Goal: Information Seeking & Learning: Learn about a topic

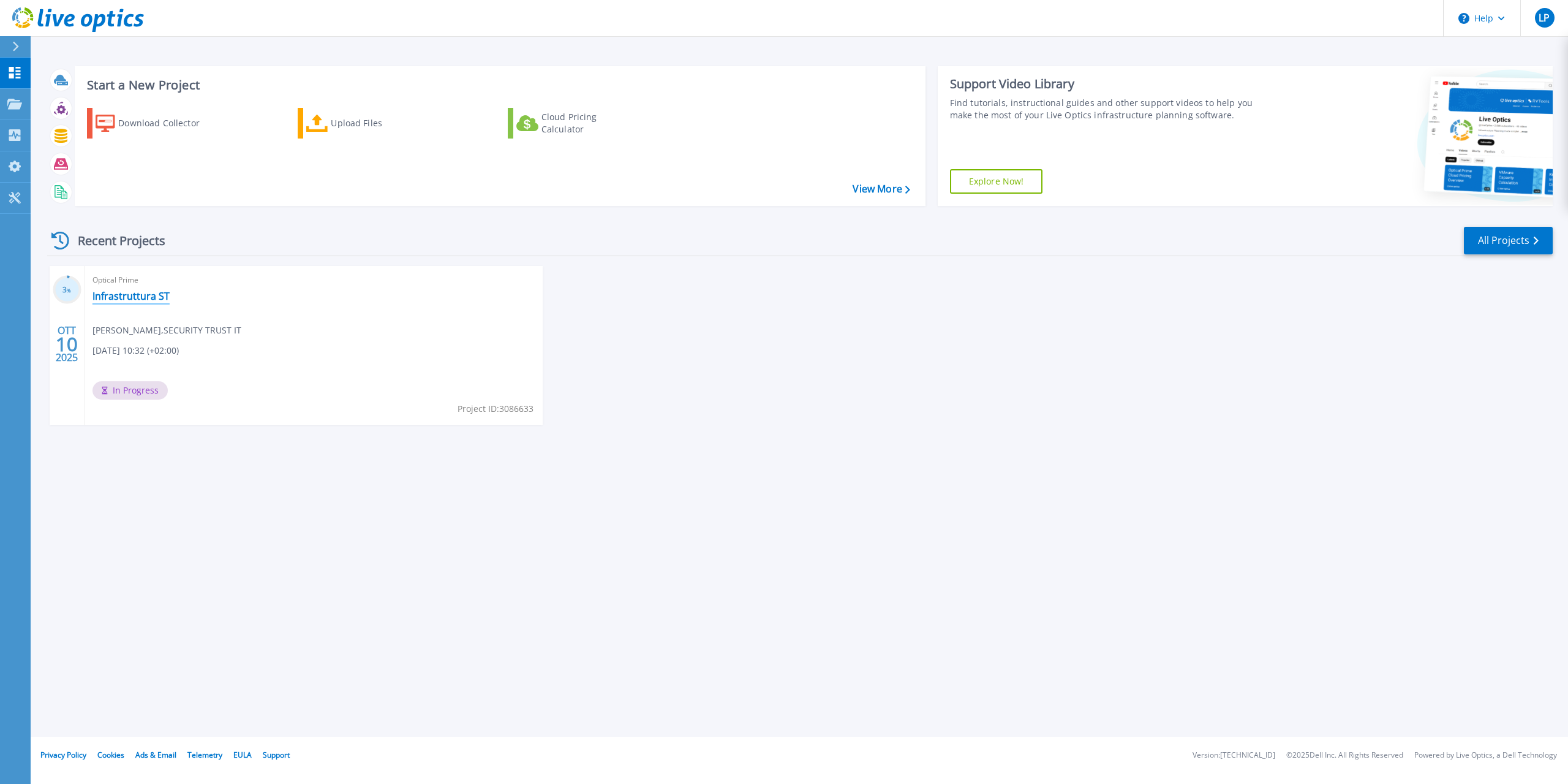
click at [111, 298] on link "Infrastruttura ST" at bounding box center [131, 296] width 77 height 12
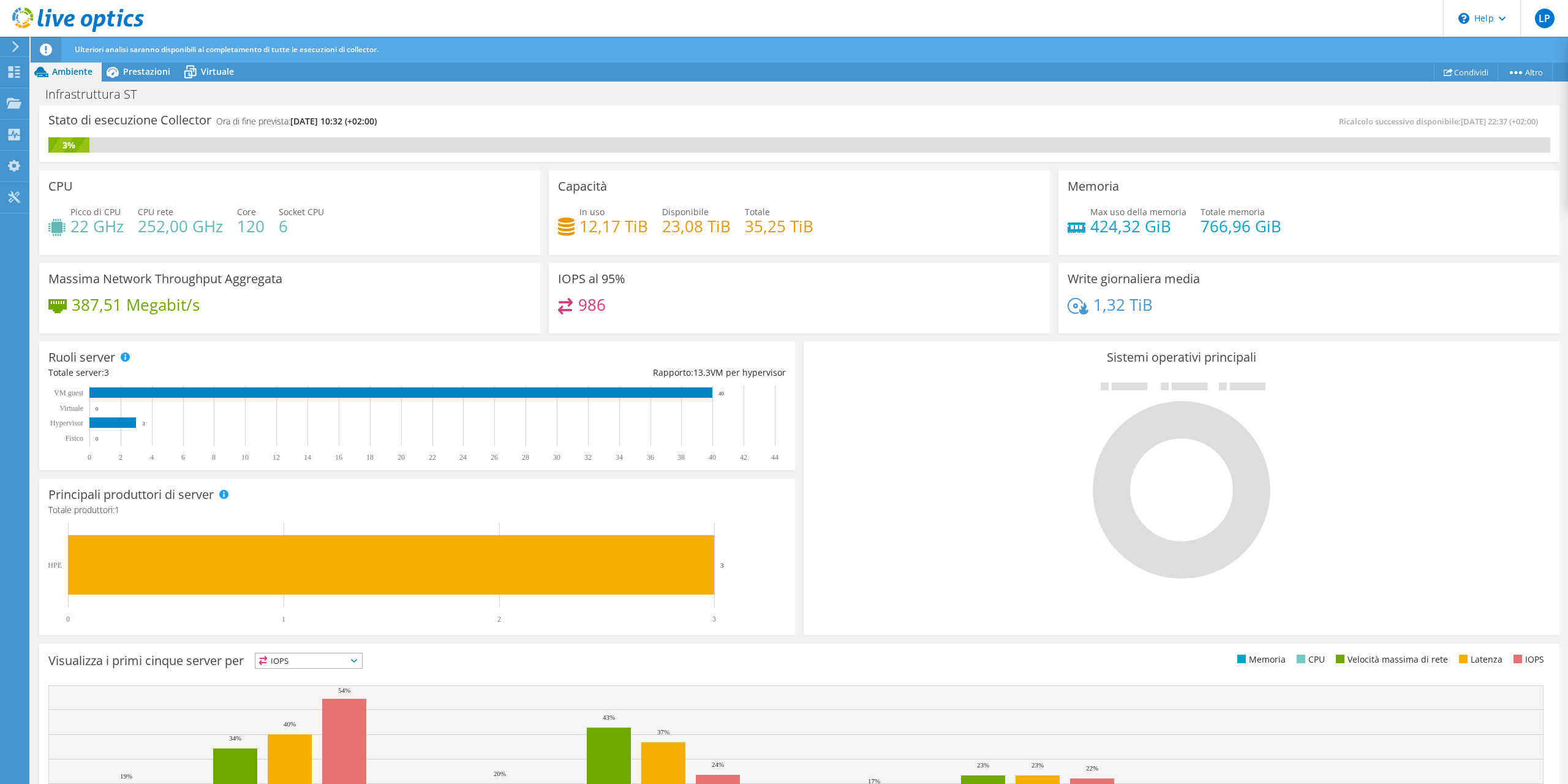
scroll to position [106, 0]
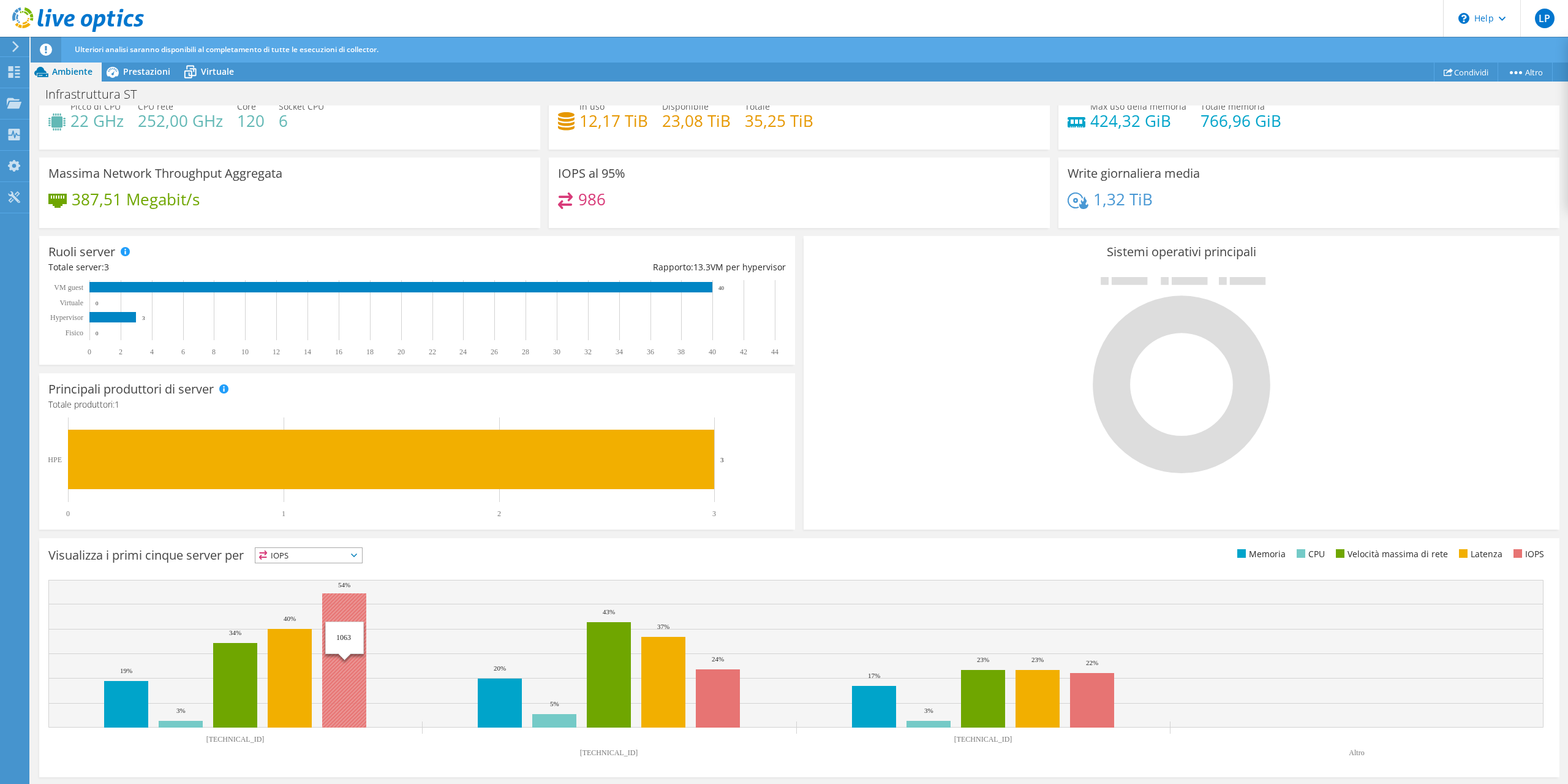
click at [347, 623] on rect at bounding box center [344, 660] width 44 height 134
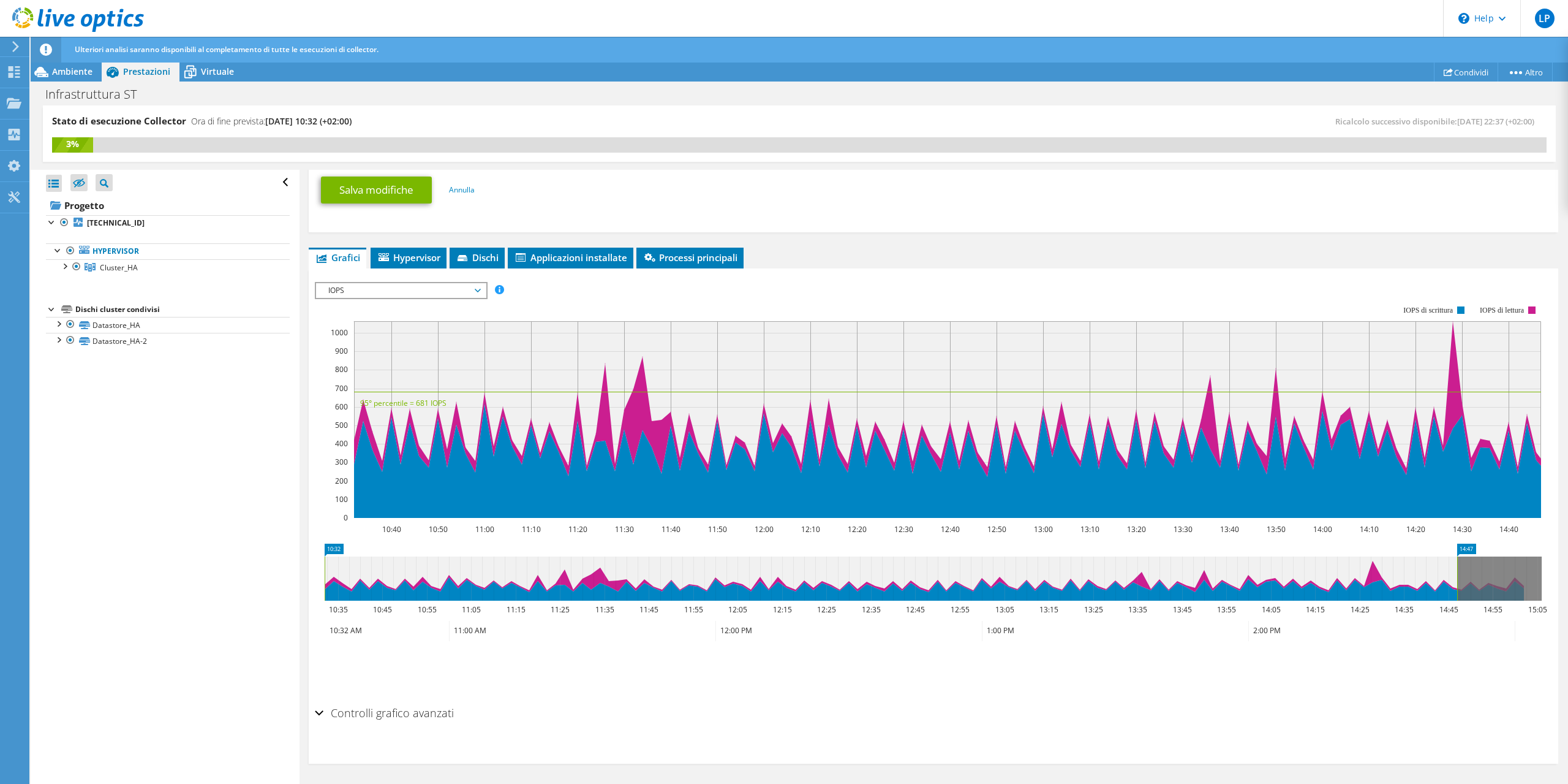
scroll to position [361, 0]
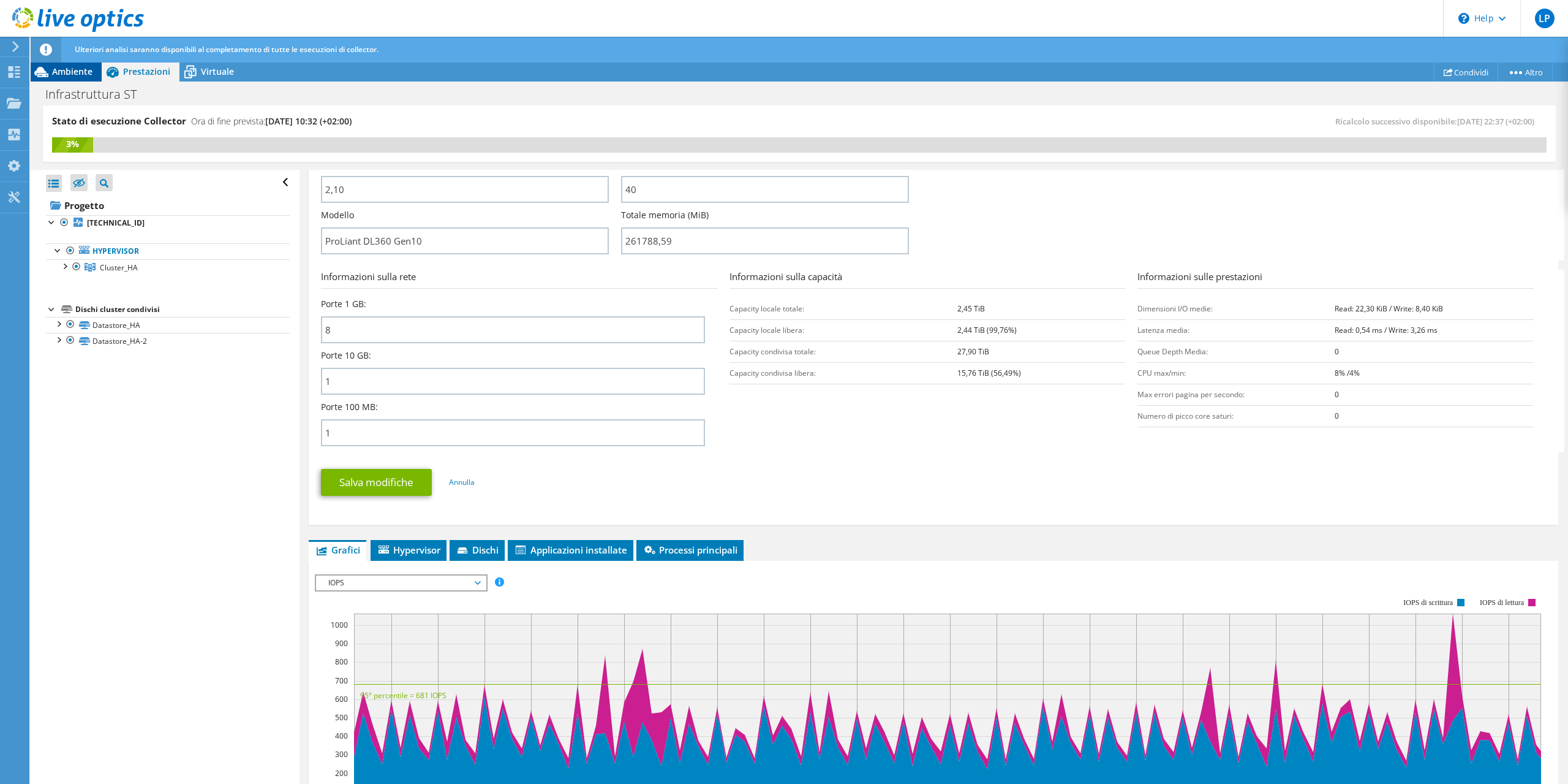
click at [79, 72] on span "Ambiente" at bounding box center [72, 72] width 40 height 11
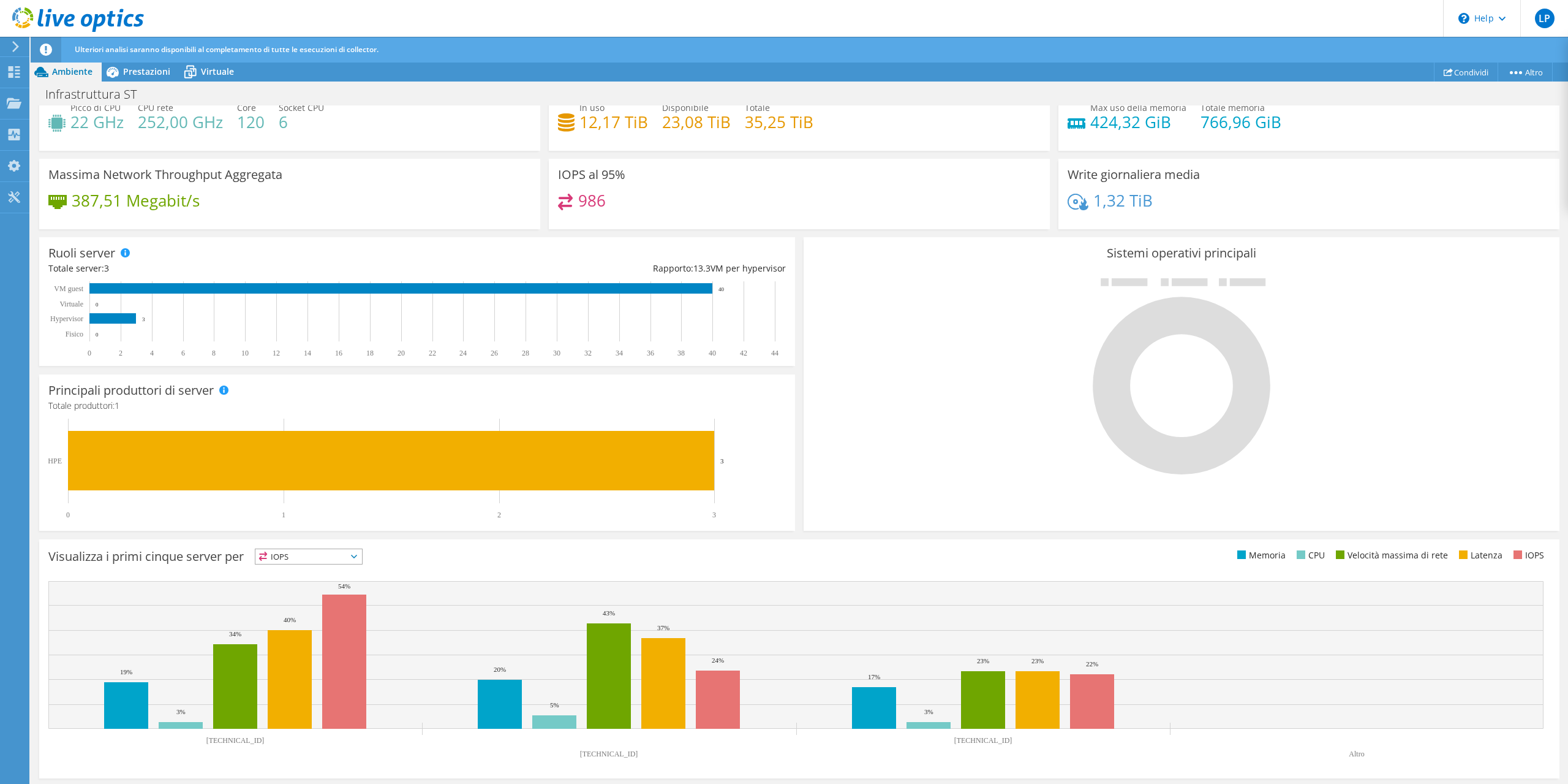
scroll to position [106, 0]
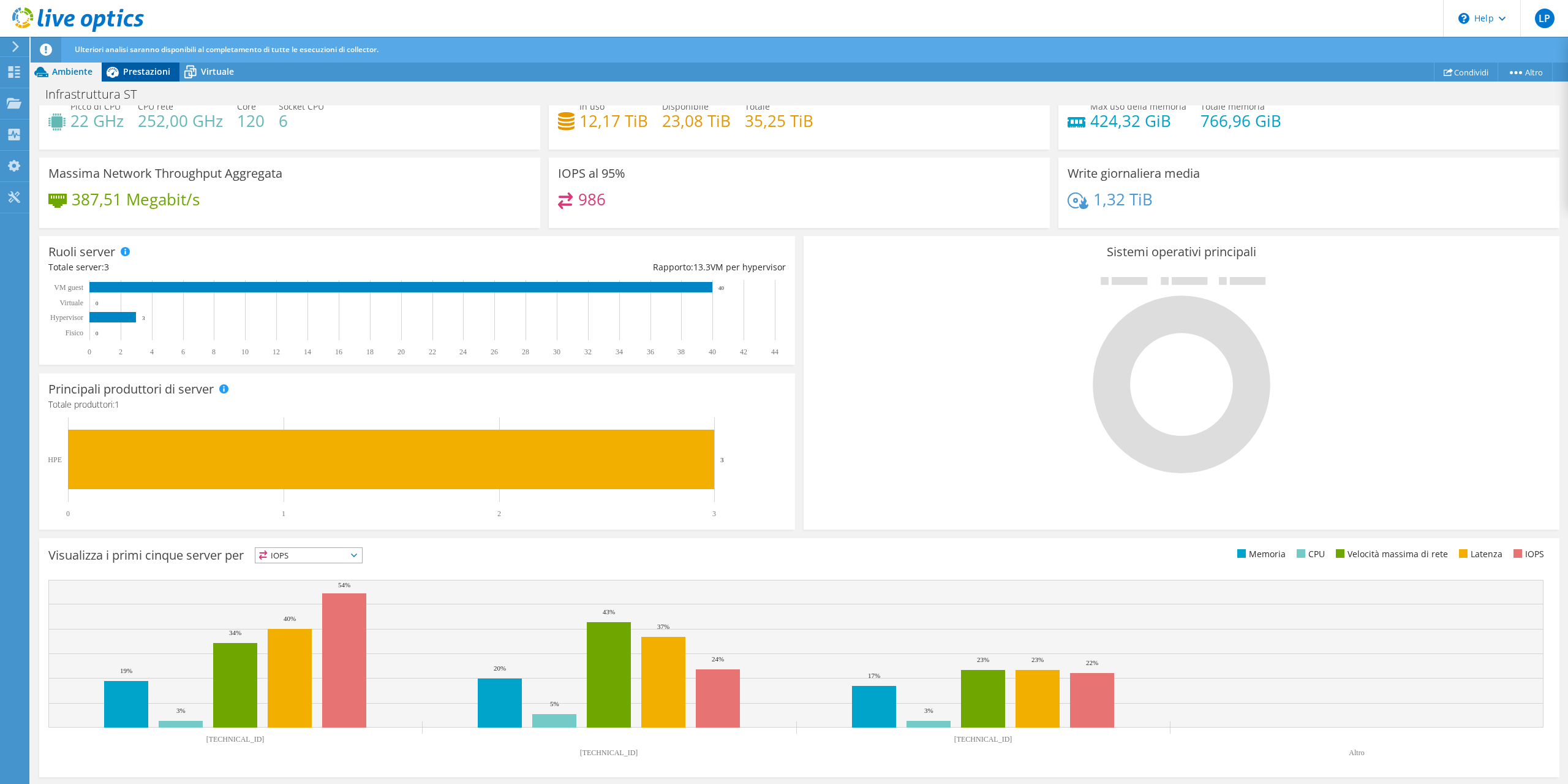
click at [153, 72] on span "Prestazioni" at bounding box center [146, 72] width 47 height 11
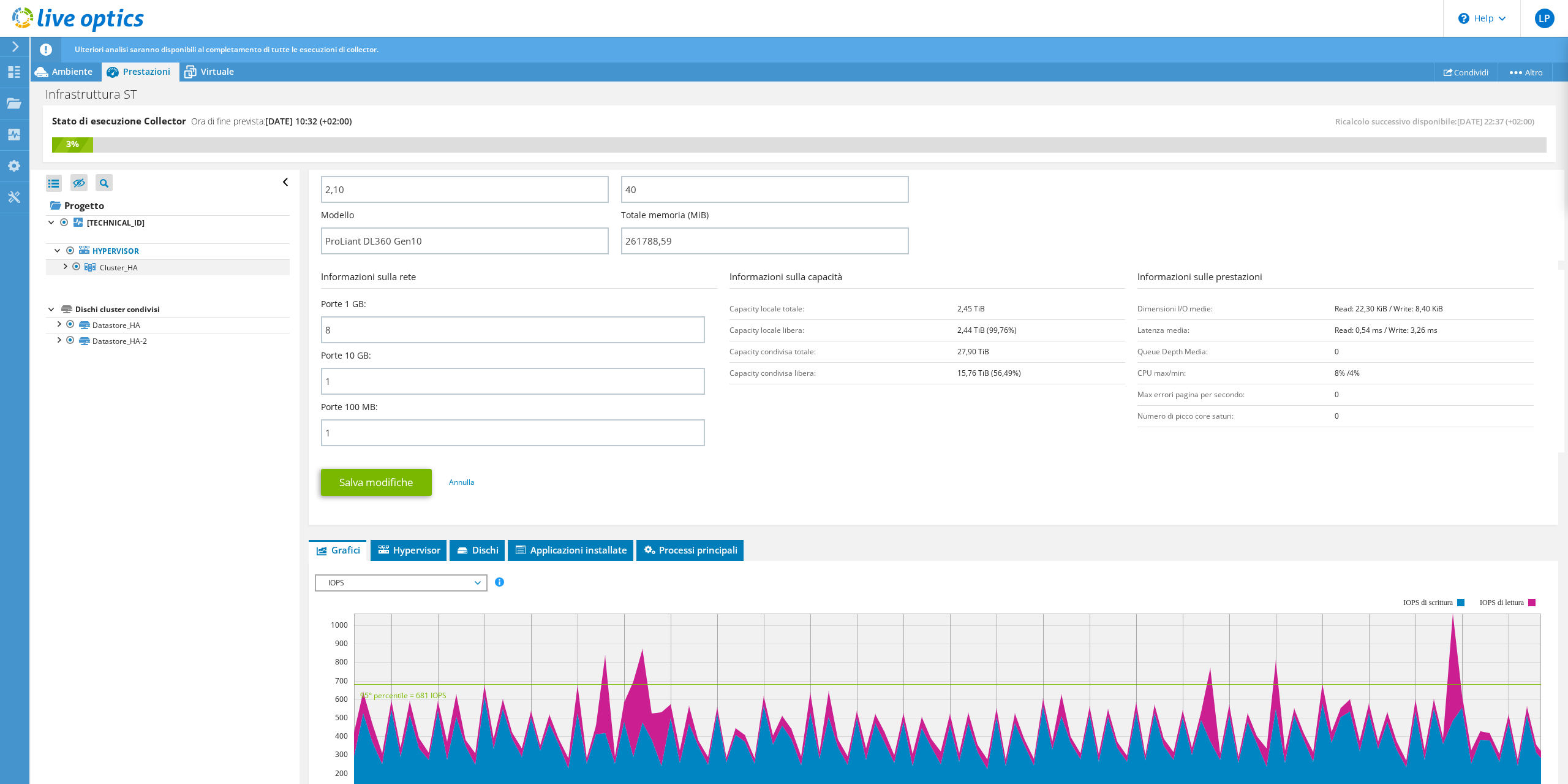
click at [66, 265] on div at bounding box center [64, 265] width 12 height 12
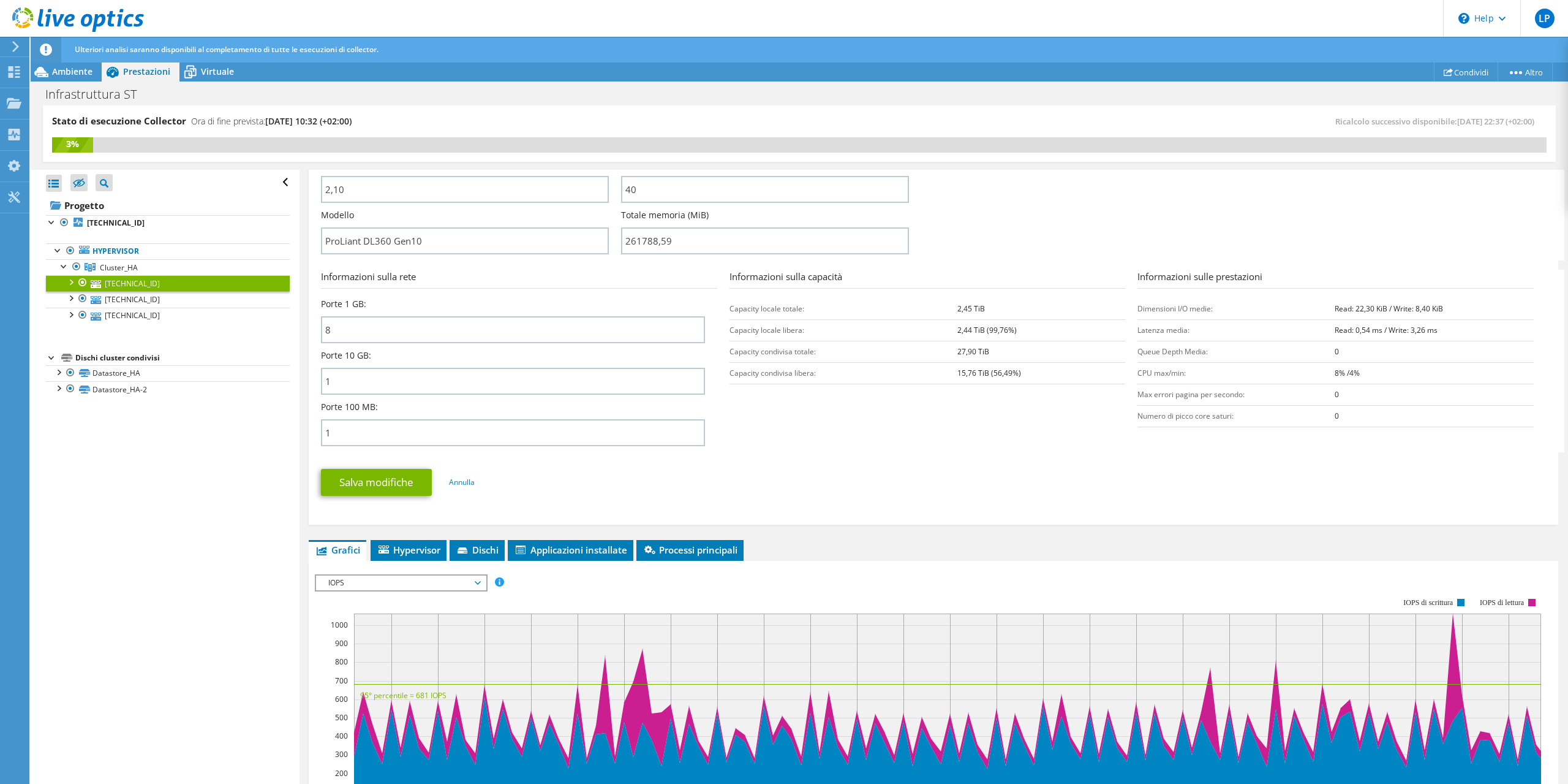
click at [71, 280] on div at bounding box center [70, 281] width 12 height 12
click at [595, 549] on span "Applicazioni installate" at bounding box center [570, 549] width 113 height 12
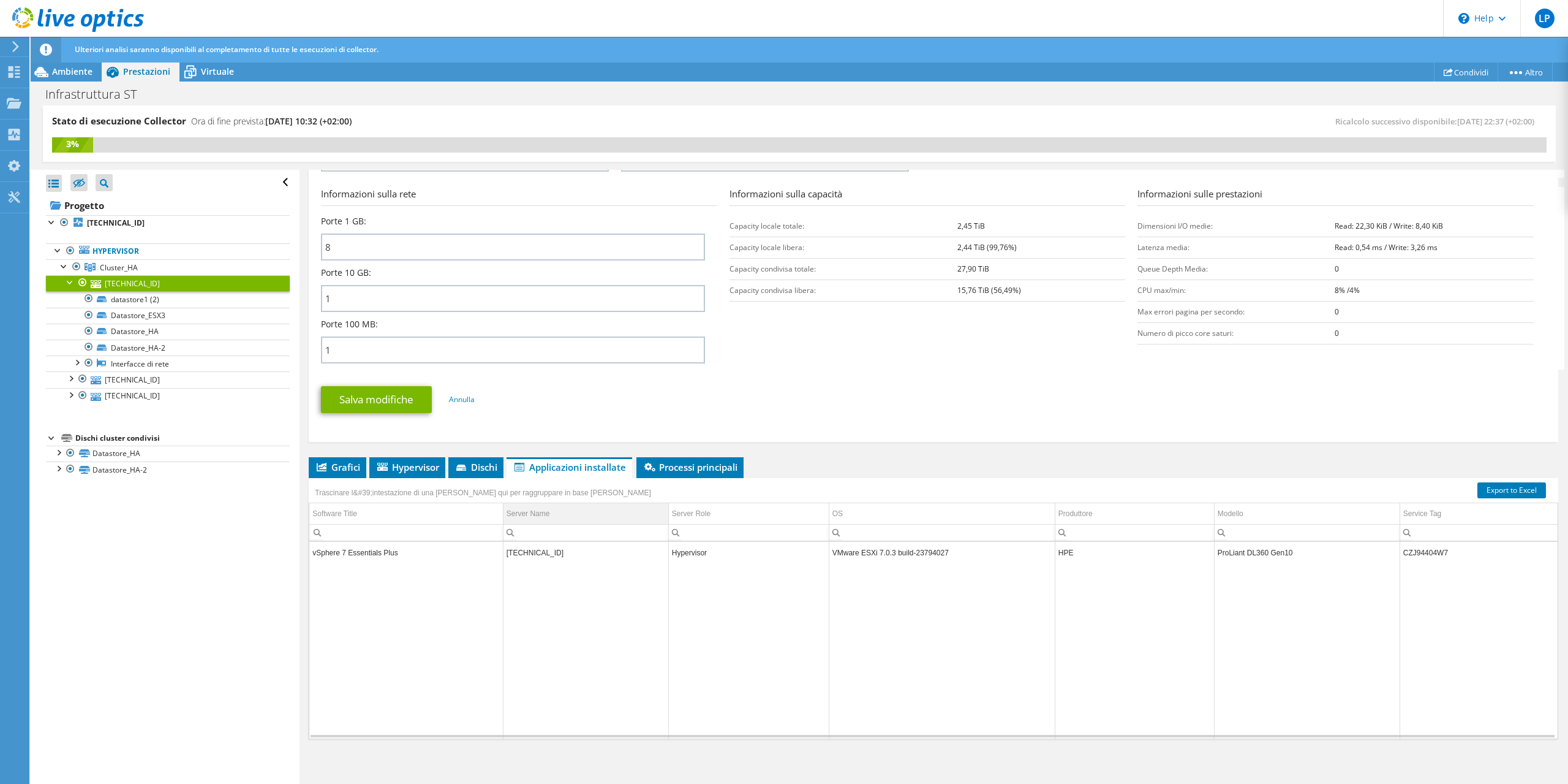
scroll to position [446, 0]
click at [385, 467] on icon at bounding box center [382, 466] width 10 height 8
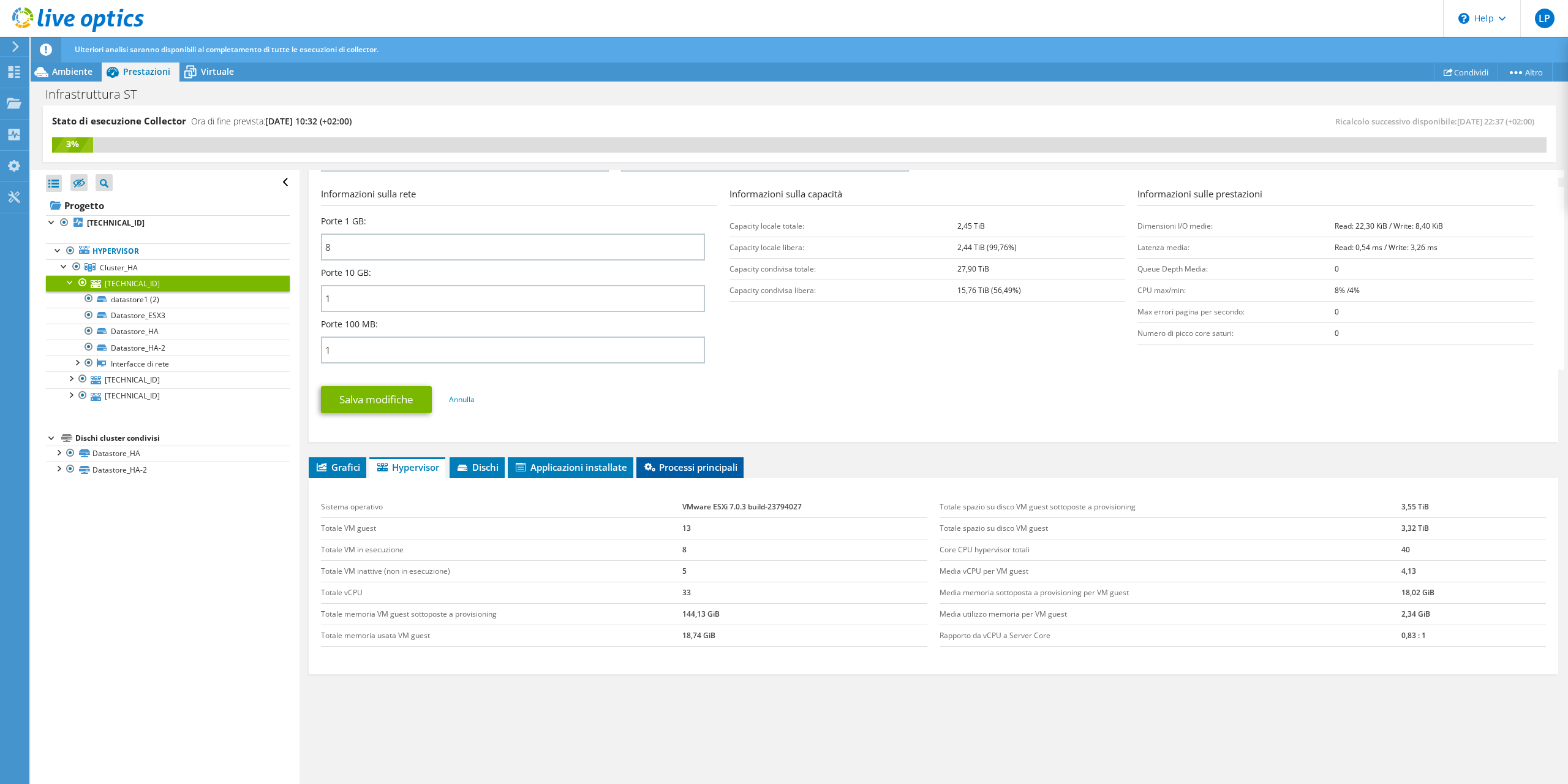
click at [689, 465] on span "Processi principali" at bounding box center [690, 466] width 95 height 12
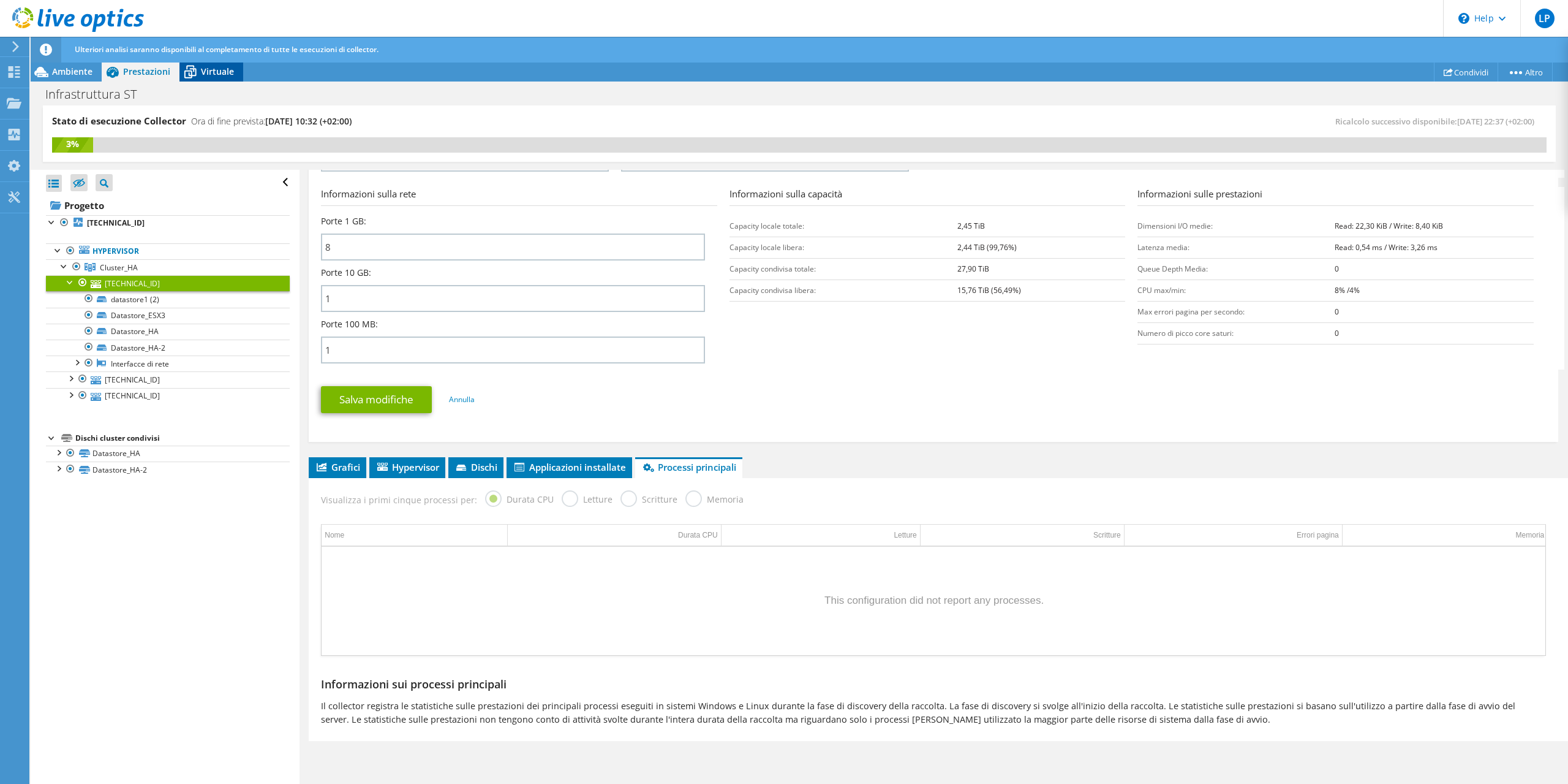
click at [219, 74] on span "Virtuale" at bounding box center [217, 72] width 33 height 11
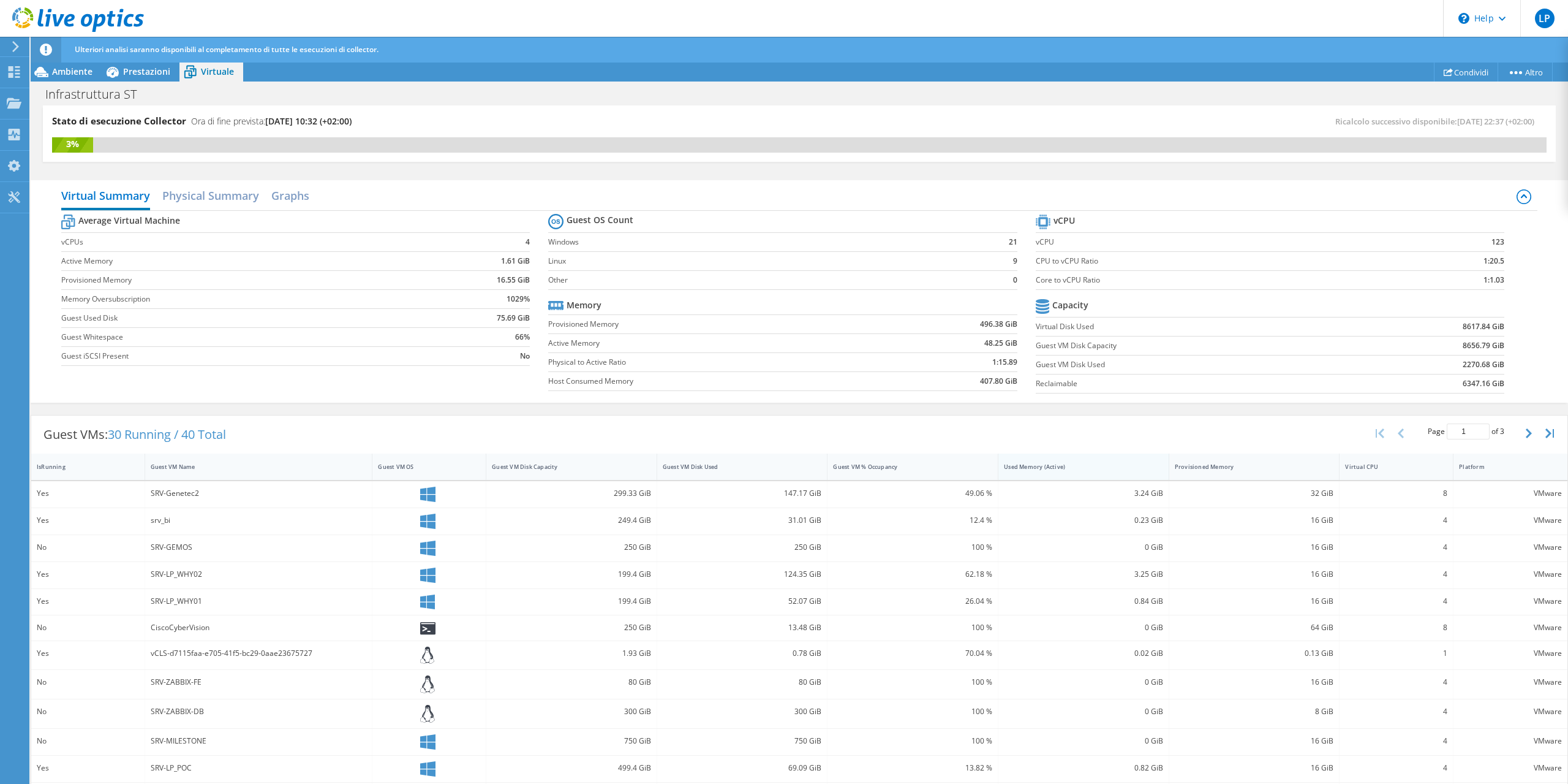
click at [1016, 473] on div "Used Memory (Active)" at bounding box center [1084, 467] width 171 height 27
click at [887, 471] on div "Guest VM % Occupancy" at bounding box center [905, 466] width 155 height 19
click at [1062, 465] on div "Used Memory (Active)" at bounding box center [1076, 466] width 145 height 8
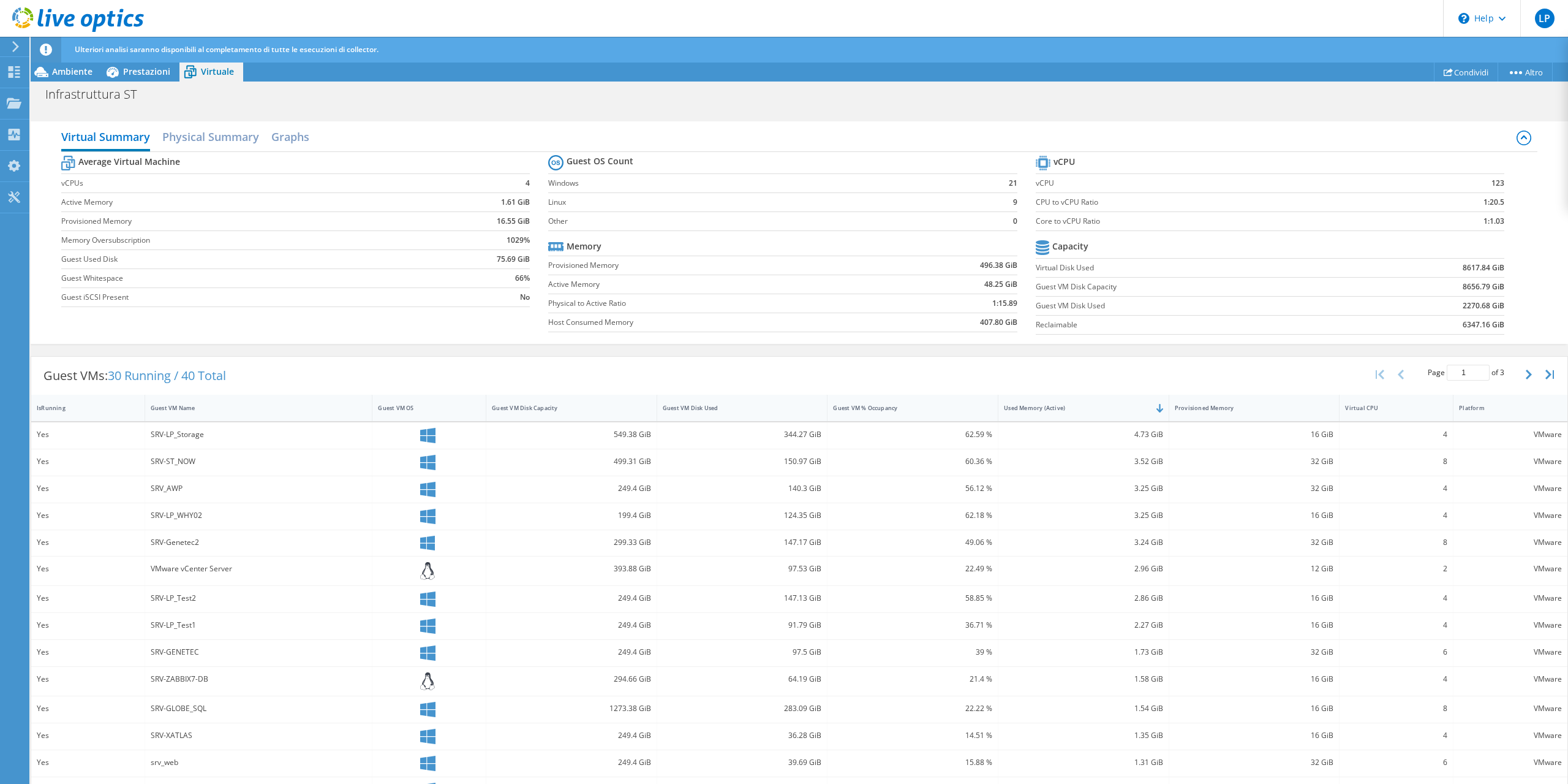
scroll to position [104, 0]
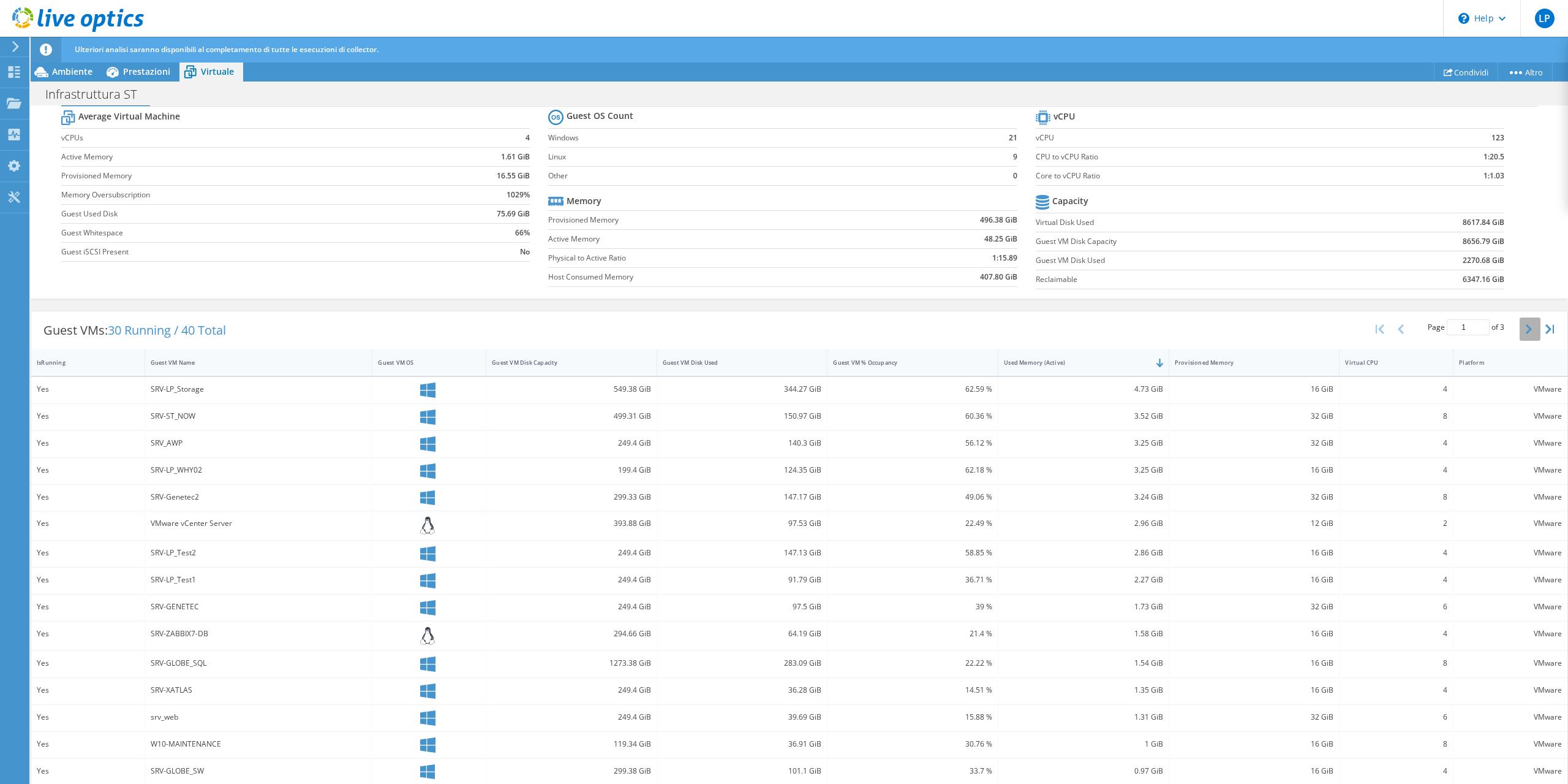
click at [1523, 326] on button "button" at bounding box center [1530, 329] width 21 height 23
type input "2"
